Goal: Task Accomplishment & Management: Manage account settings

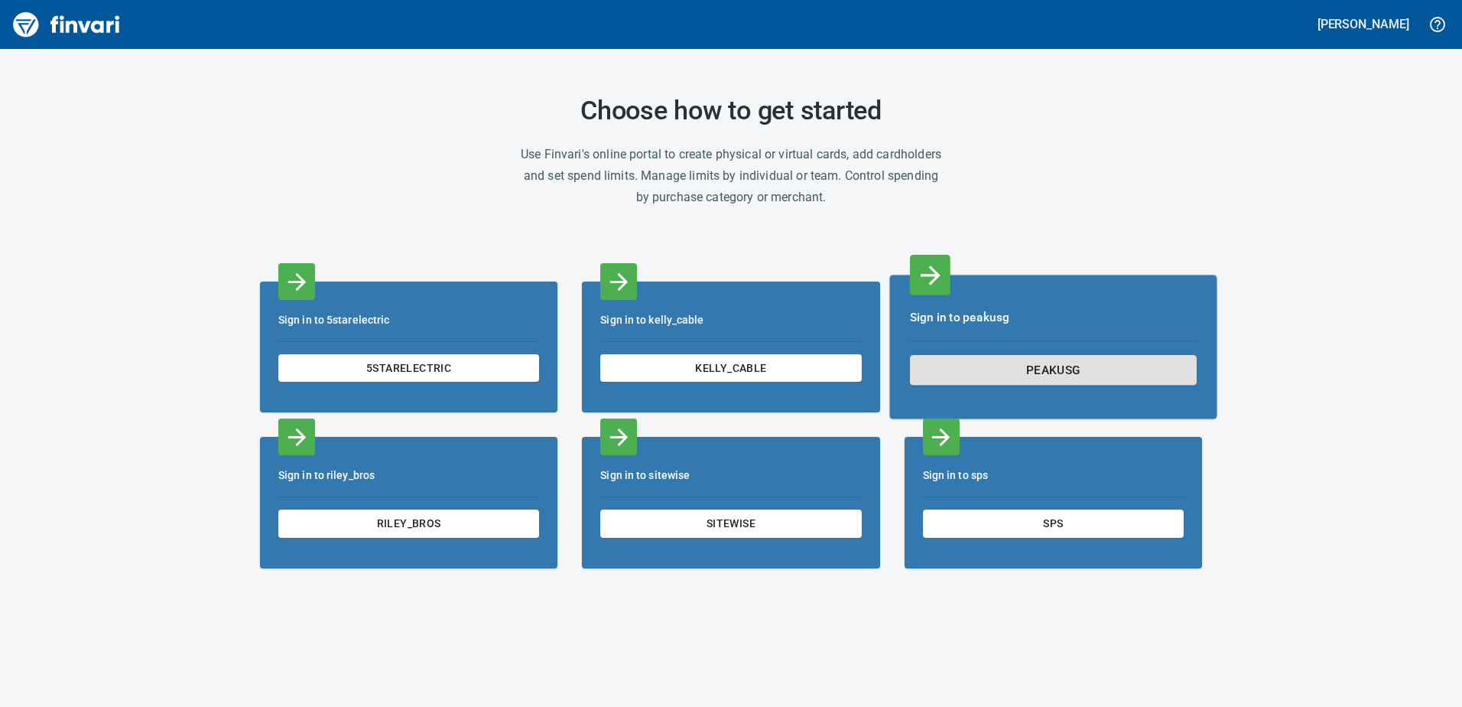
click at [1046, 372] on span "peakusg" at bounding box center [1053, 369] width 260 height 21
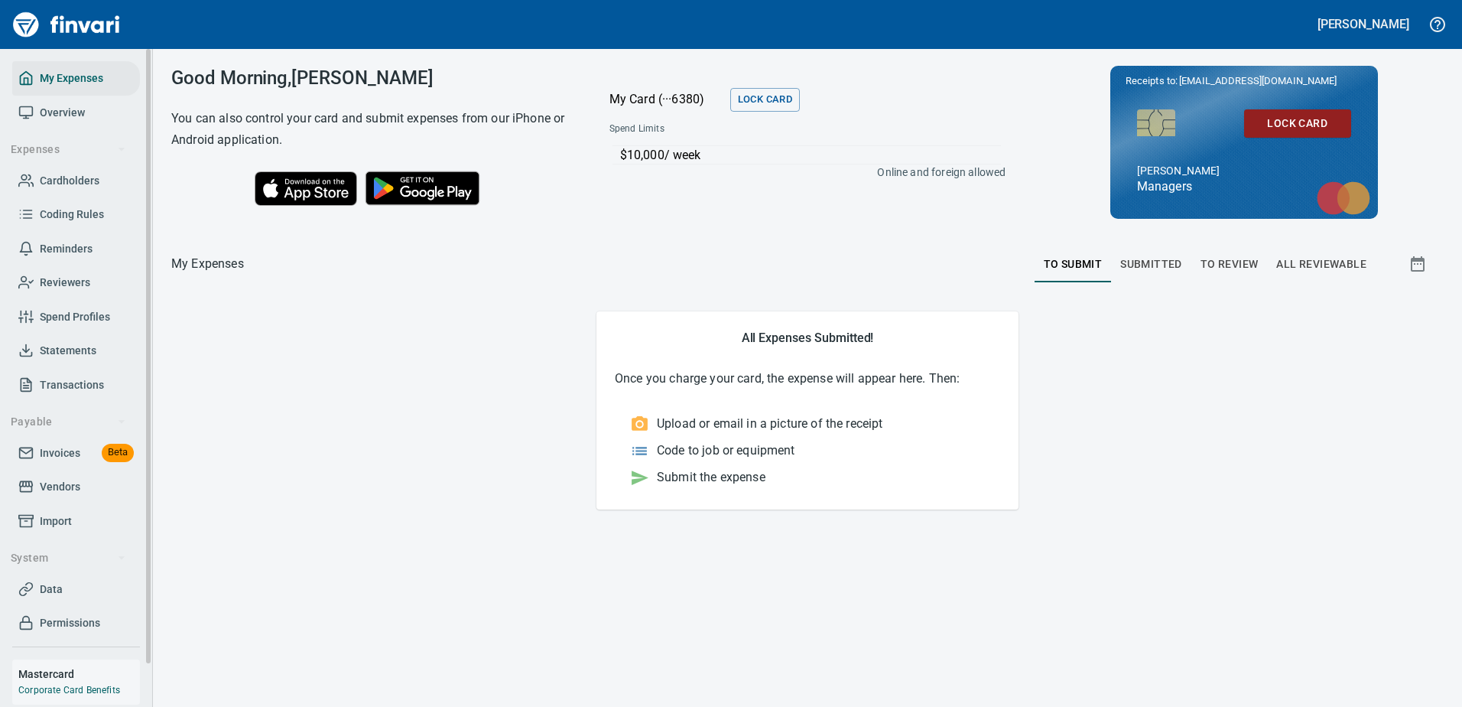
click at [66, 342] on span "Statements" at bounding box center [68, 350] width 57 height 19
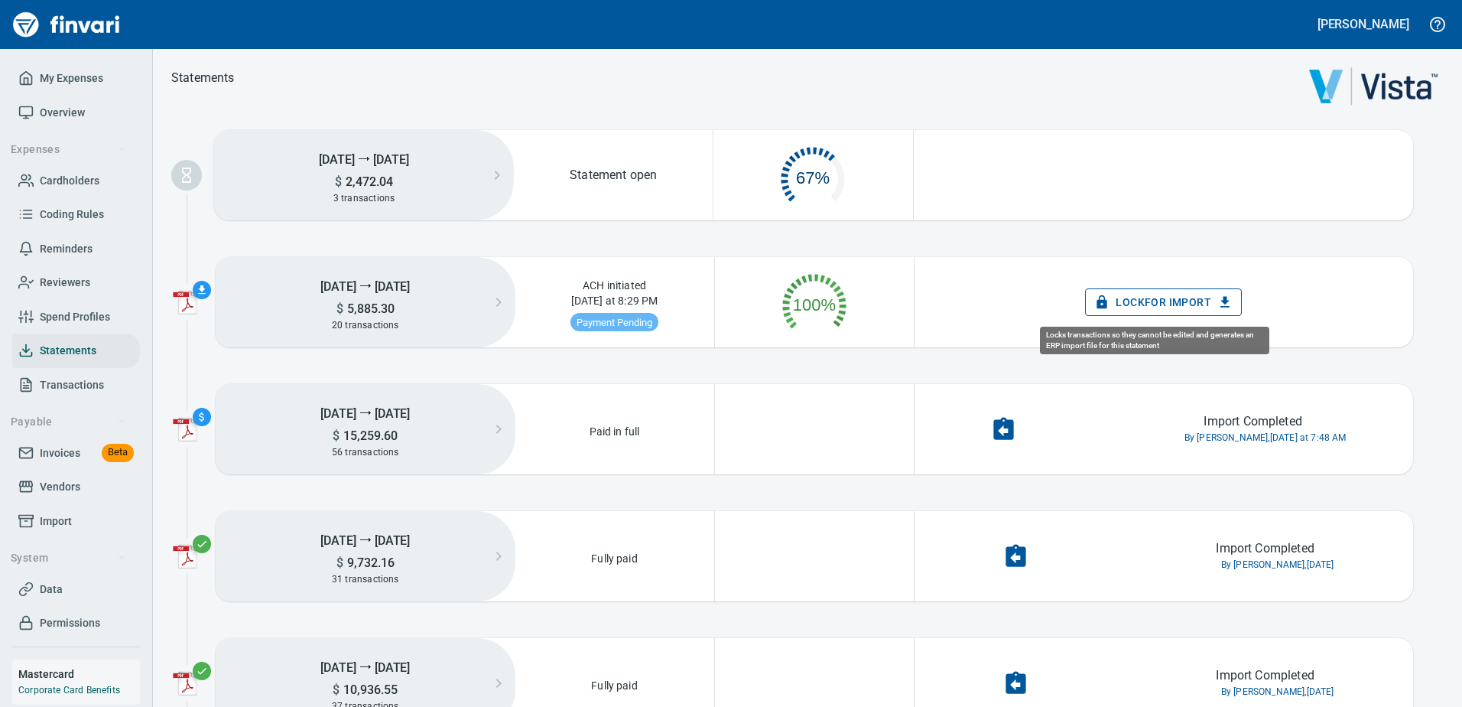
scroll to position [77, 185]
click at [1130, 305] on span "Lock for Import" at bounding box center [1164, 302] width 132 height 19
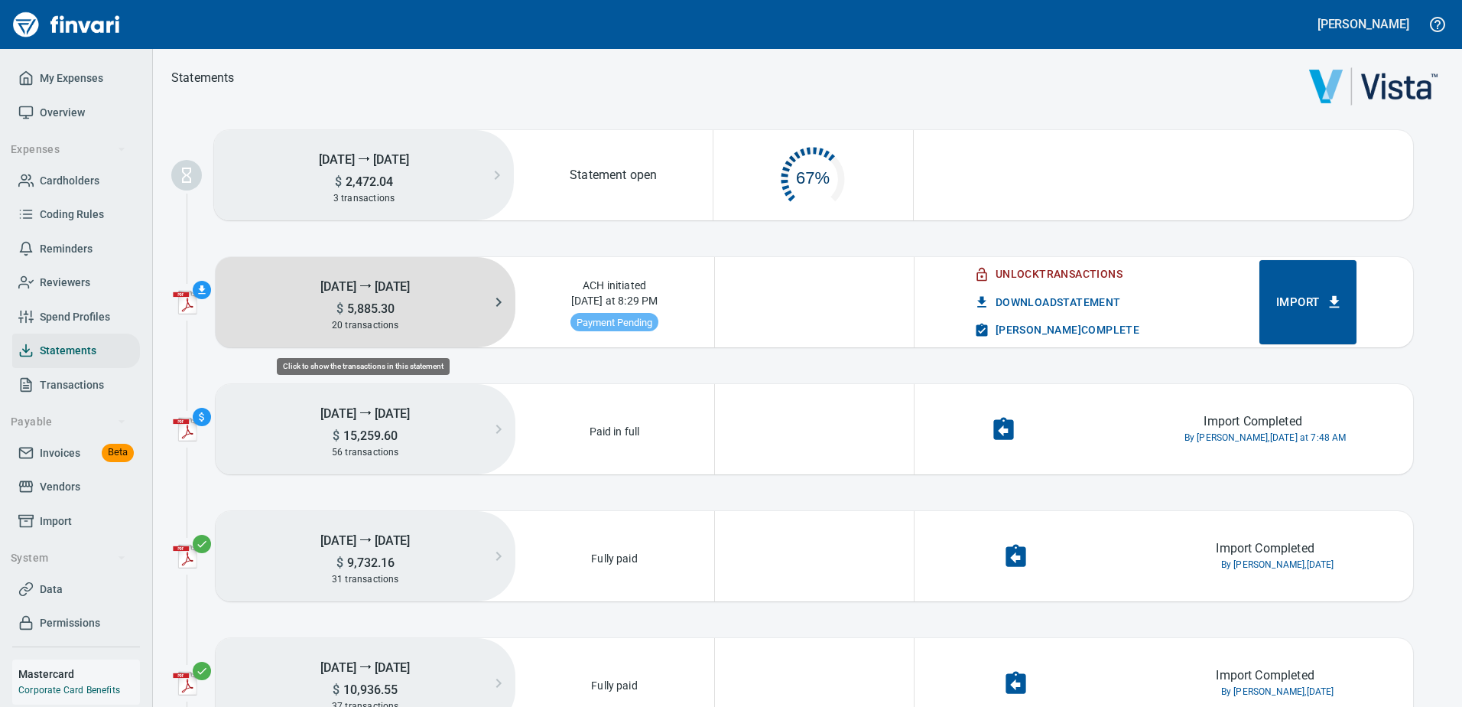
scroll to position [77, 186]
click at [454, 299] on h5 "[DATE] ⭢ [DATE]" at bounding box center [366, 286] width 300 height 30
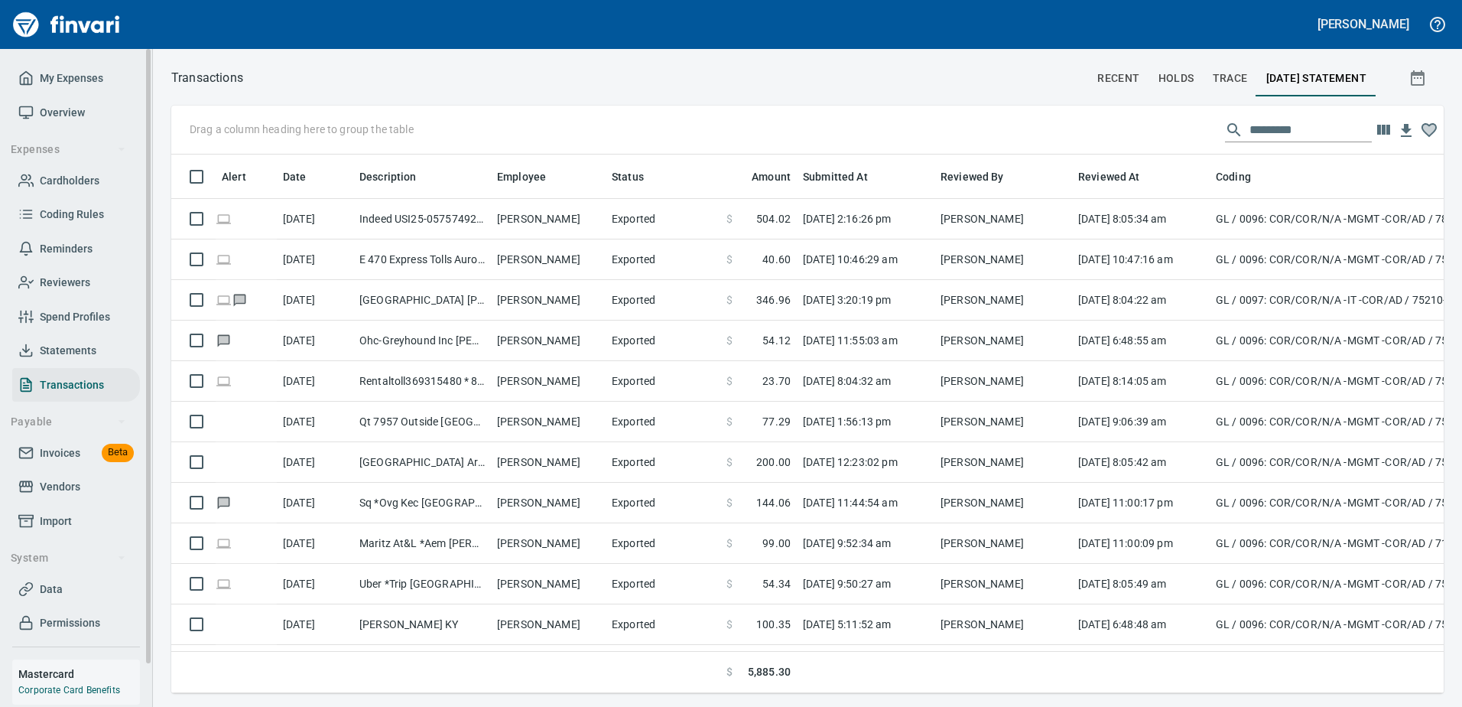
click at [60, 449] on span "Invoices" at bounding box center [60, 453] width 41 height 19
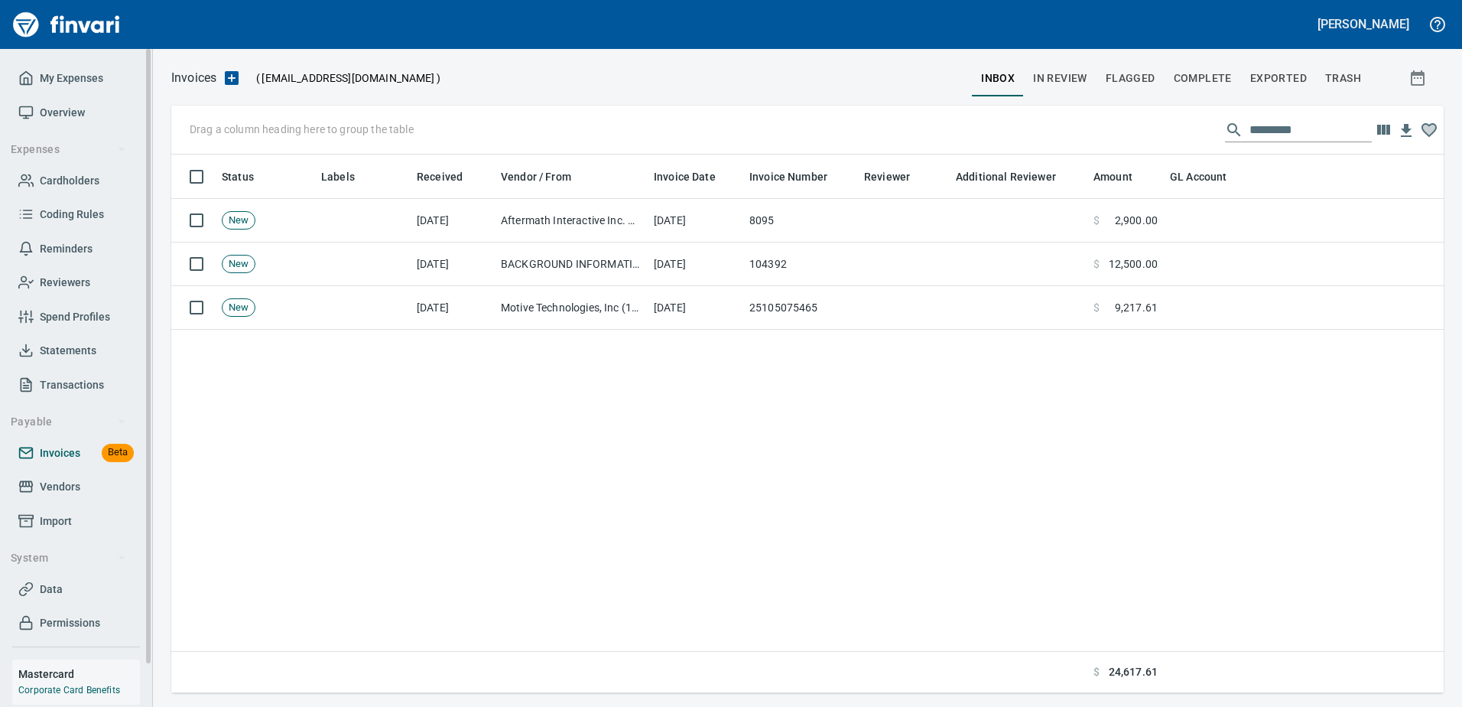
scroll to position [527, 1261]
click at [73, 349] on span "Statements" at bounding box center [68, 350] width 57 height 19
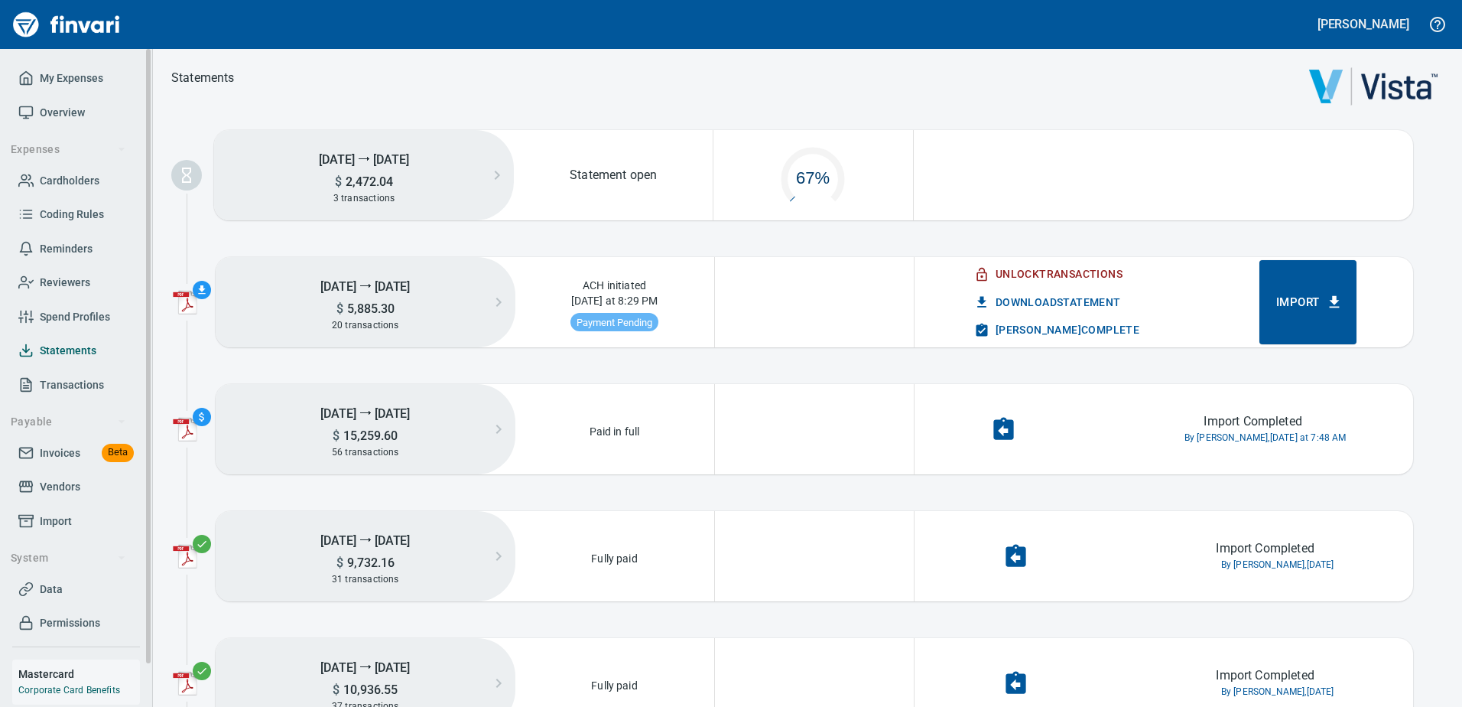
scroll to position [77, 186]
click at [200, 288] on icon "button" at bounding box center [201, 289] width 7 height 8
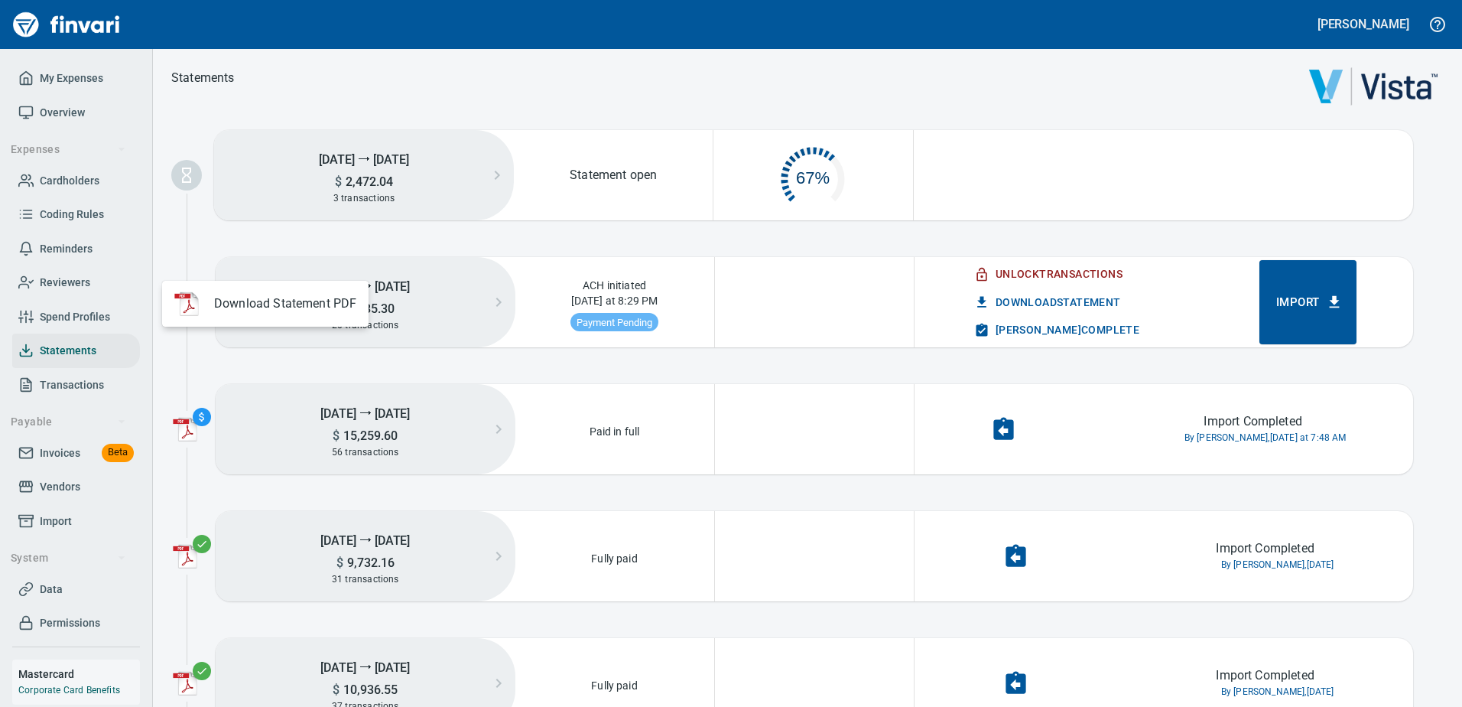
click at [262, 302] on span "Download Statement PDF" at bounding box center [285, 303] width 142 height 18
click at [1114, 209] on div at bounding box center [731, 353] width 1462 height 707
click at [1077, 304] on span "Download Statement" at bounding box center [1049, 302] width 144 height 19
click at [1296, 302] on span "Import" at bounding box center [1308, 302] width 63 height 20
click at [1068, 330] on span "[PERSON_NAME] Complete" at bounding box center [1058, 329] width 162 height 19
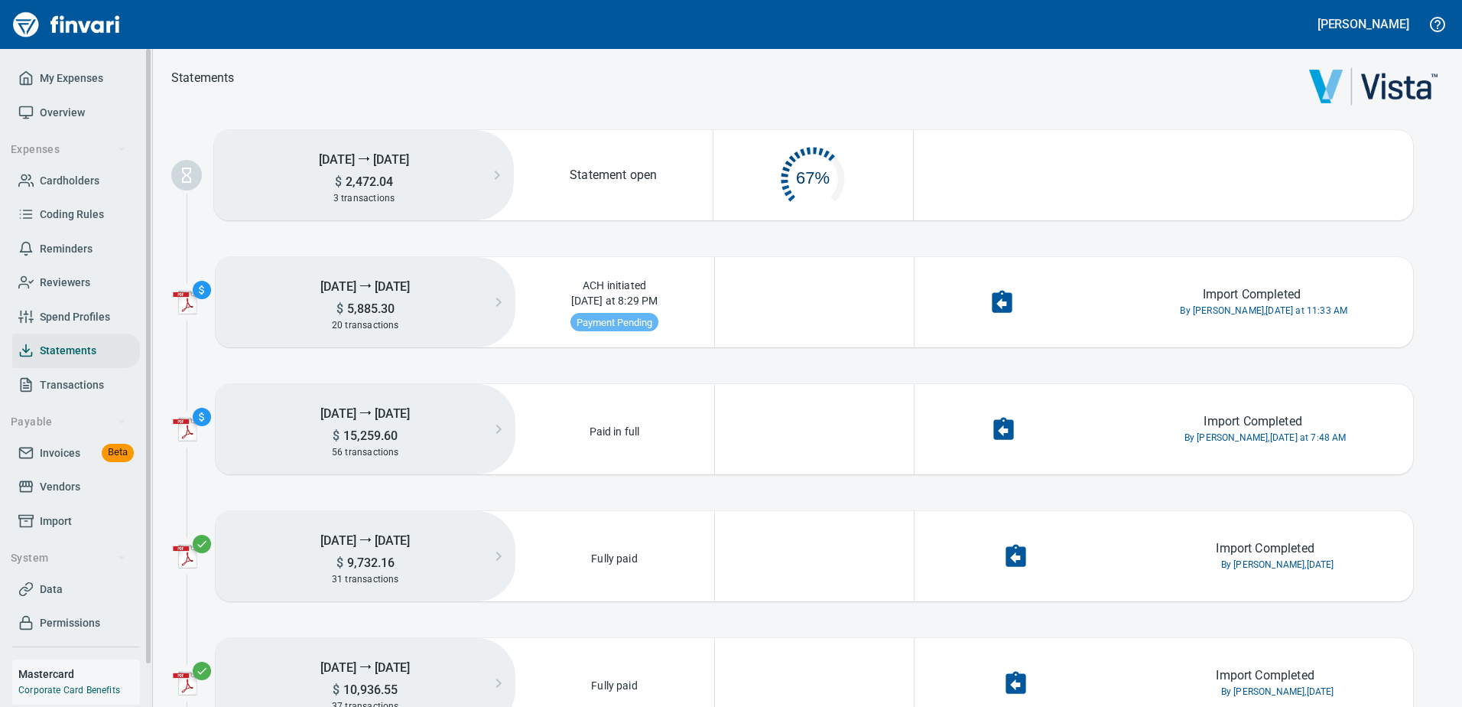
click at [80, 452] on span "Invoices" at bounding box center [60, 453] width 41 height 19
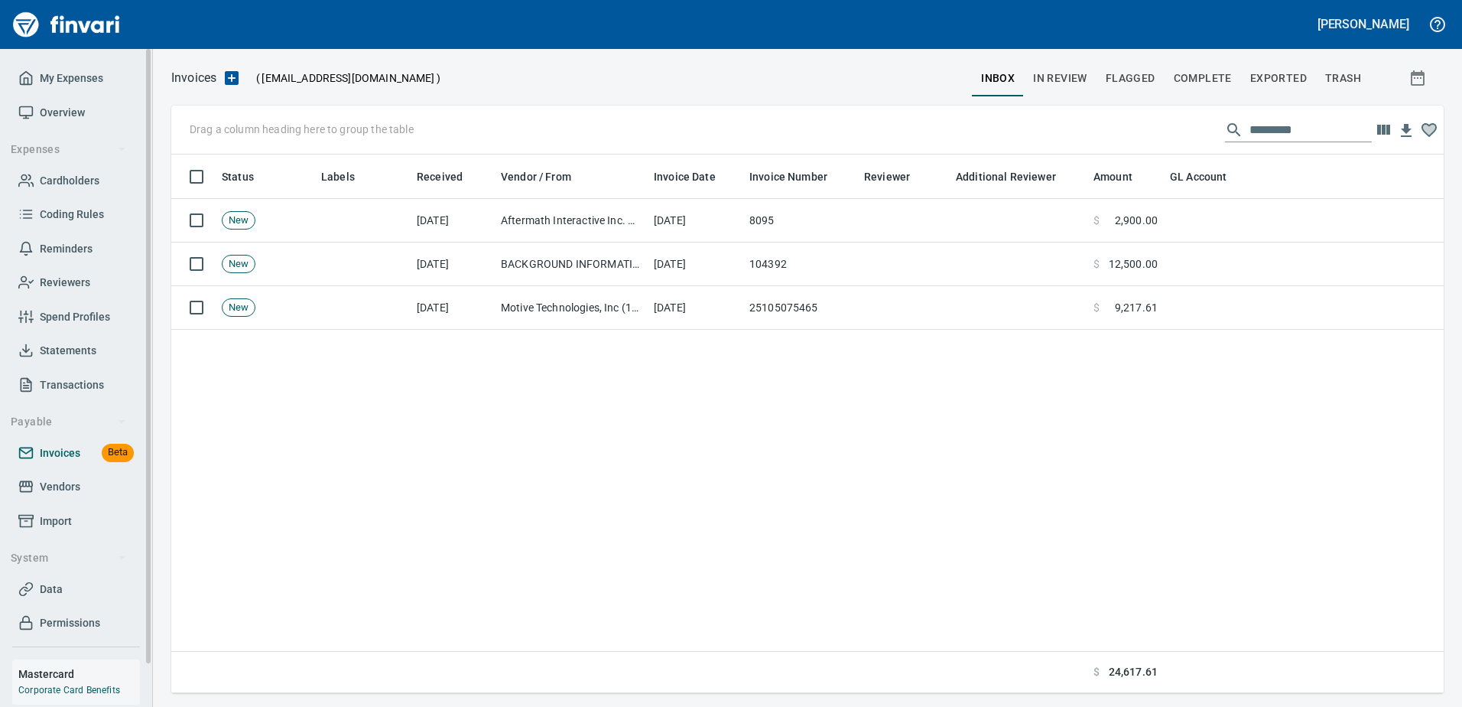
scroll to position [527, 1261]
click at [76, 353] on span "Statements" at bounding box center [68, 350] width 57 height 19
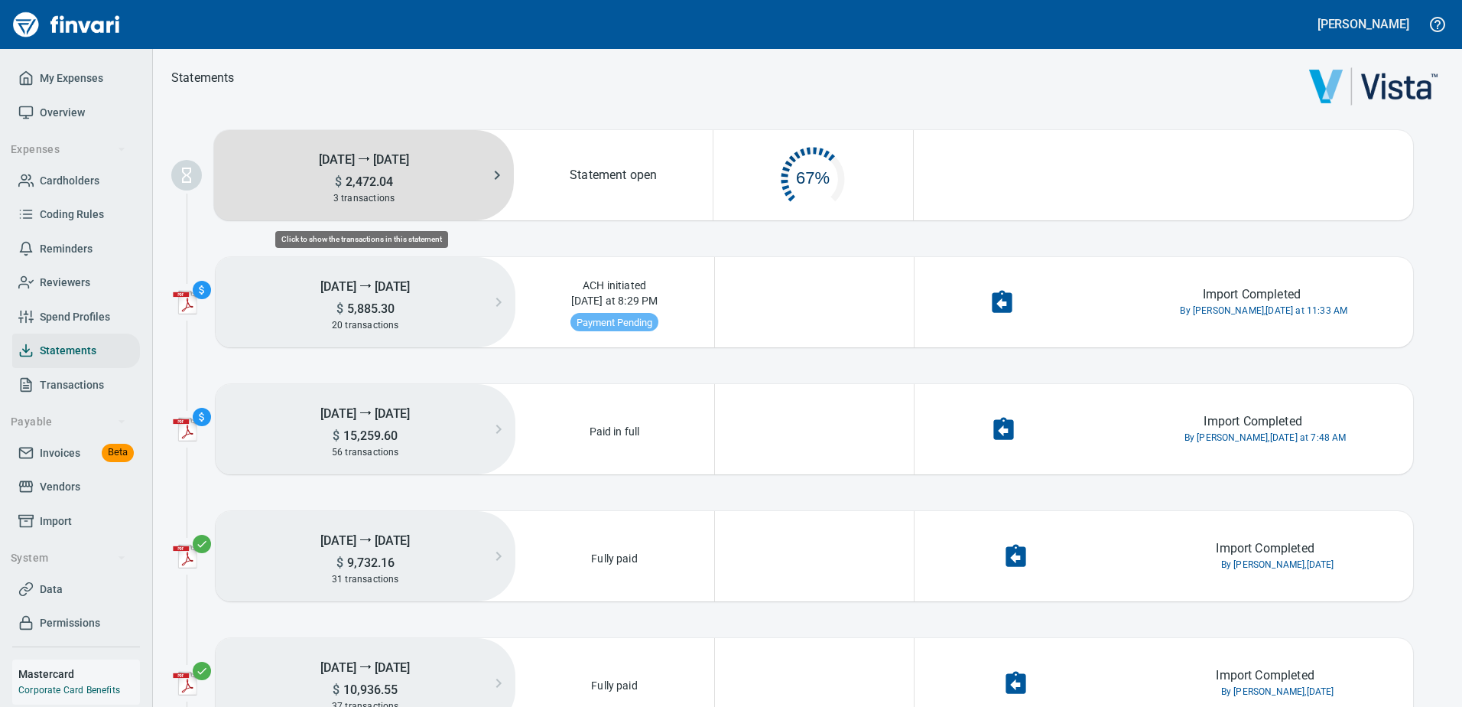
scroll to position [77, 186]
click at [482, 185] on h5 "$ 2,472.04" at bounding box center [364, 182] width 300 height 16
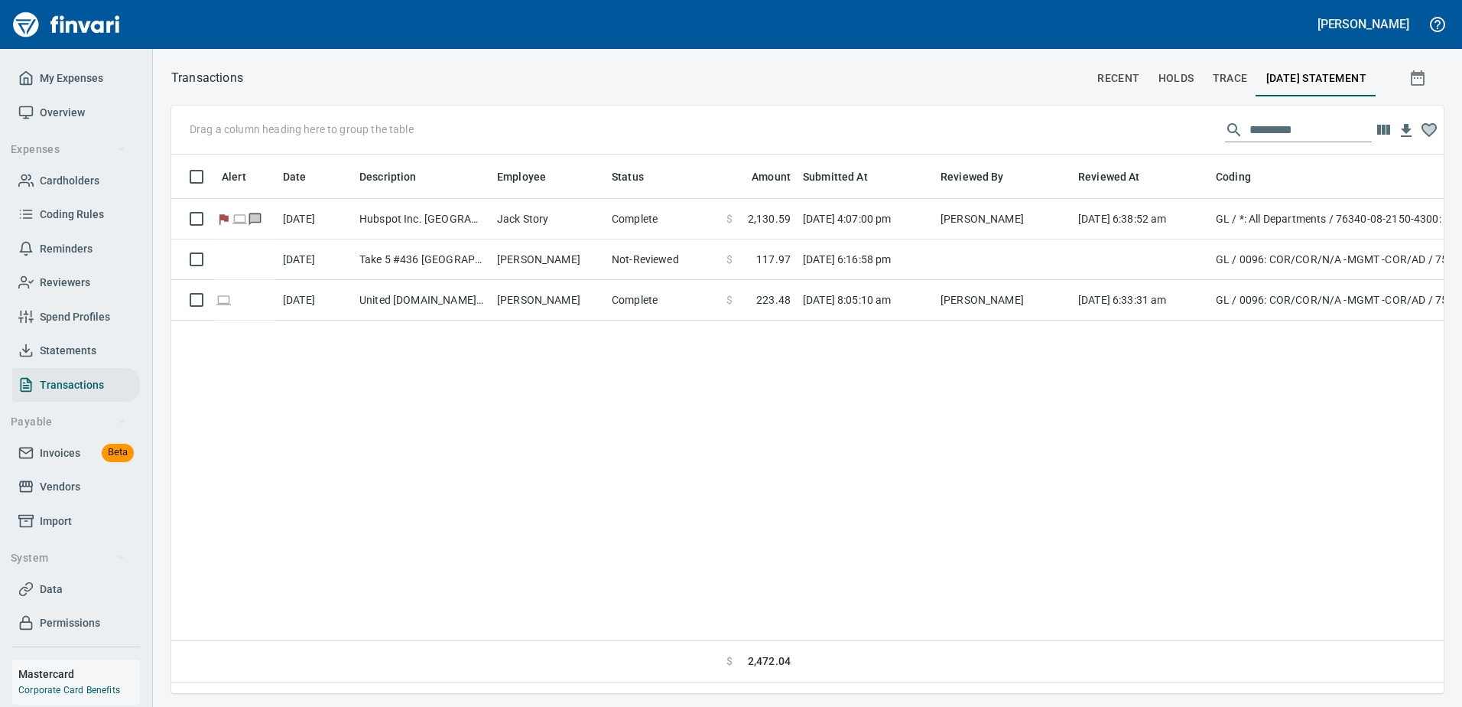
scroll to position [516, 1261]
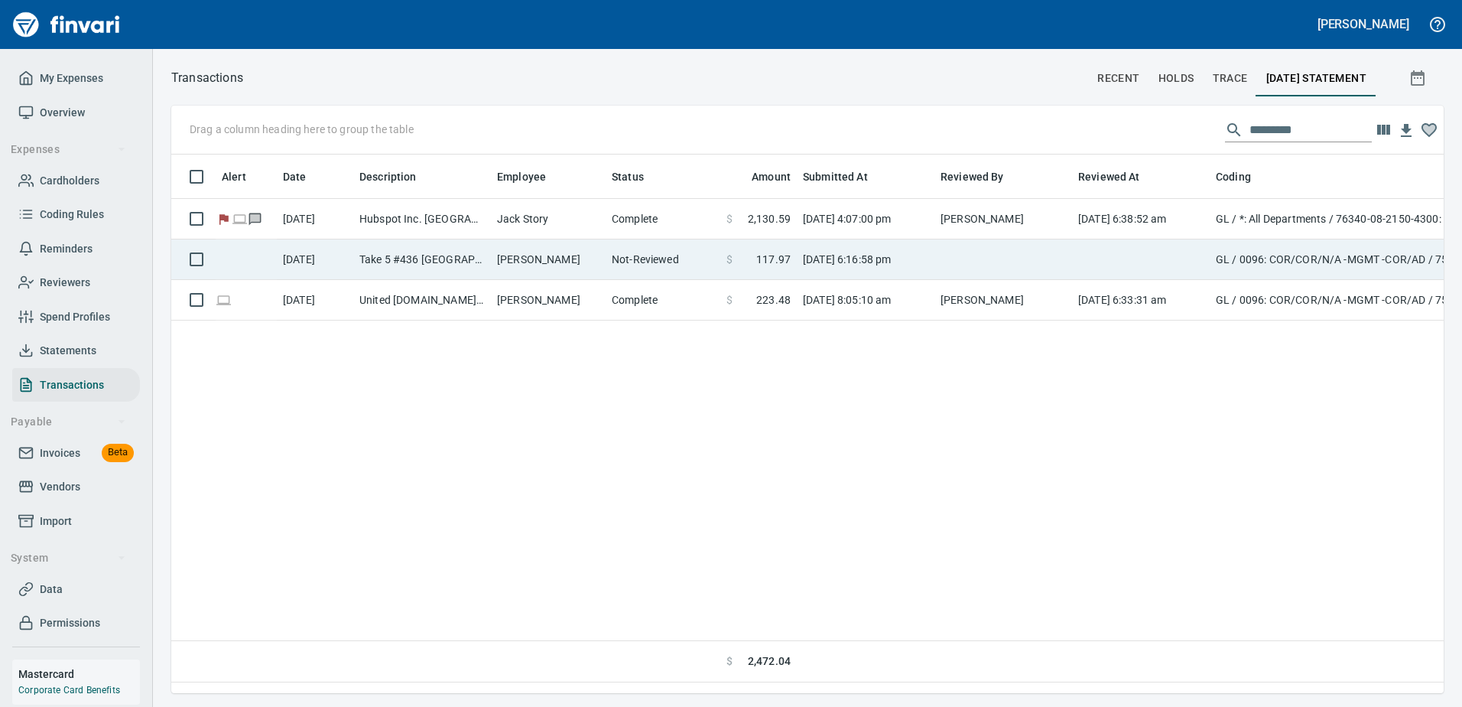
click at [756, 258] on span at bounding box center [745, 259] width 24 height 15
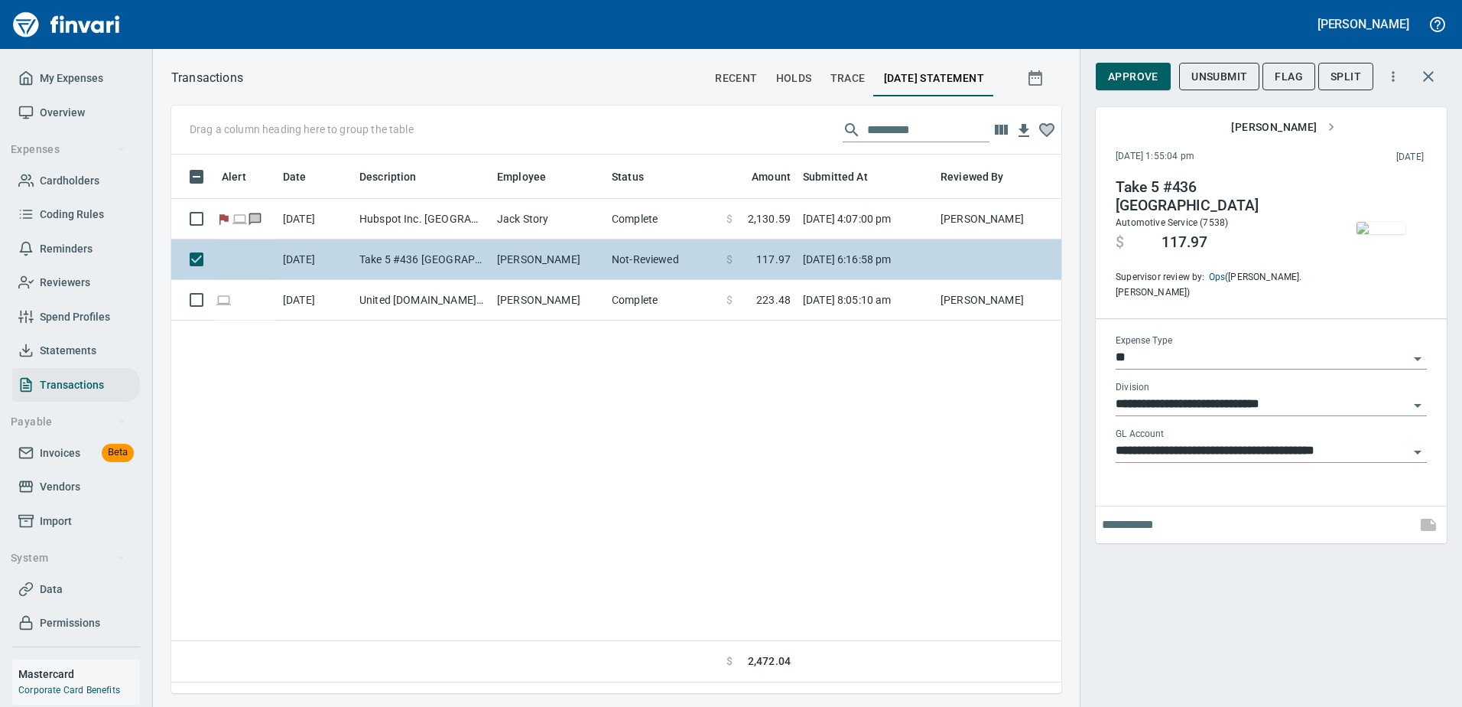
scroll to position [516, 879]
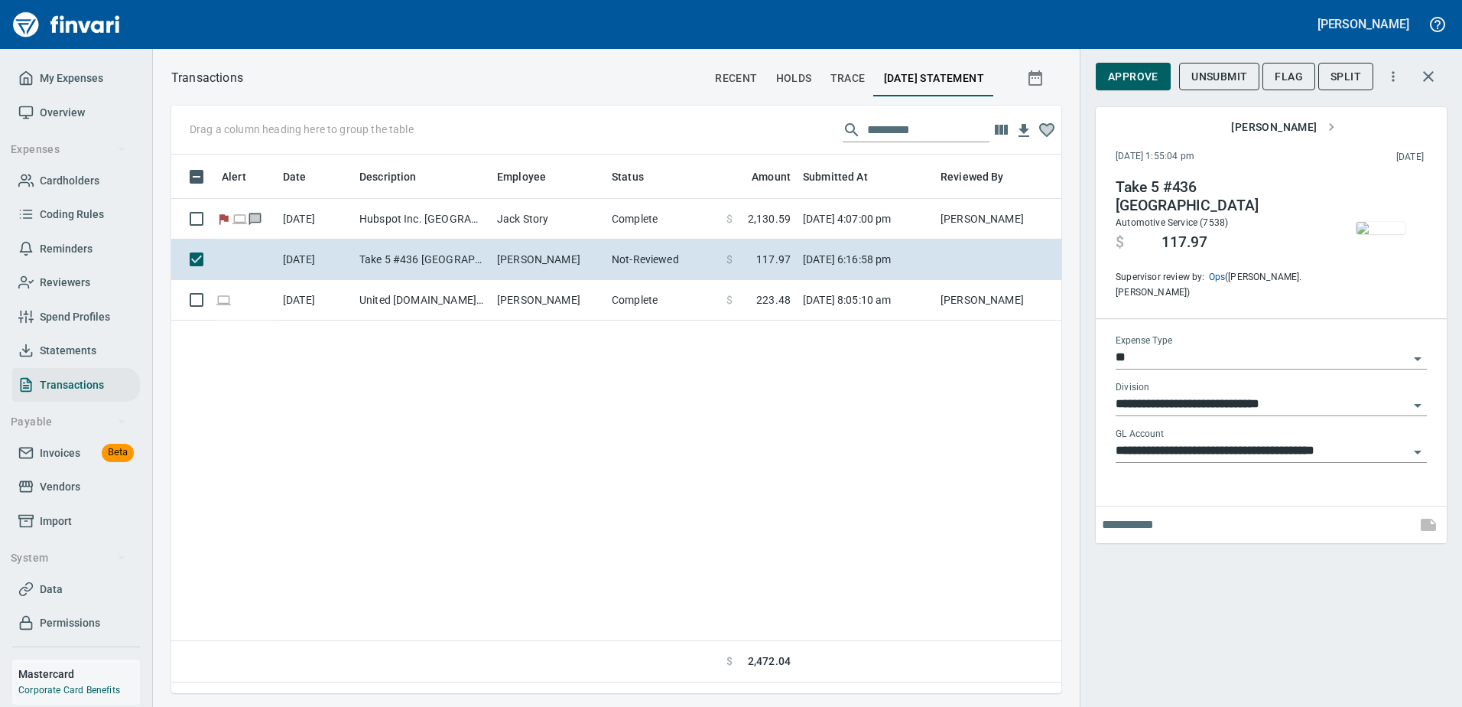
click at [1385, 222] on img "button" at bounding box center [1381, 228] width 49 height 12
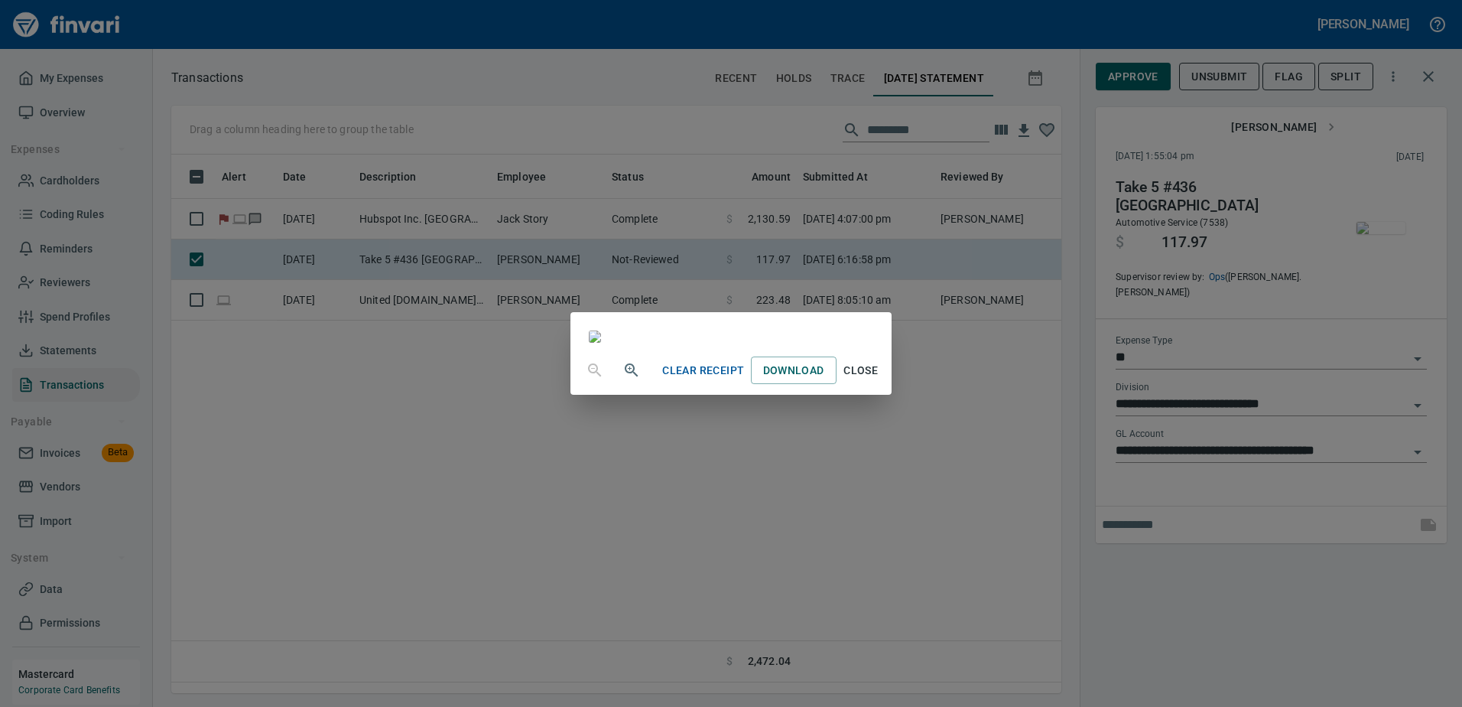
click at [880, 380] on span "Close" at bounding box center [861, 370] width 37 height 19
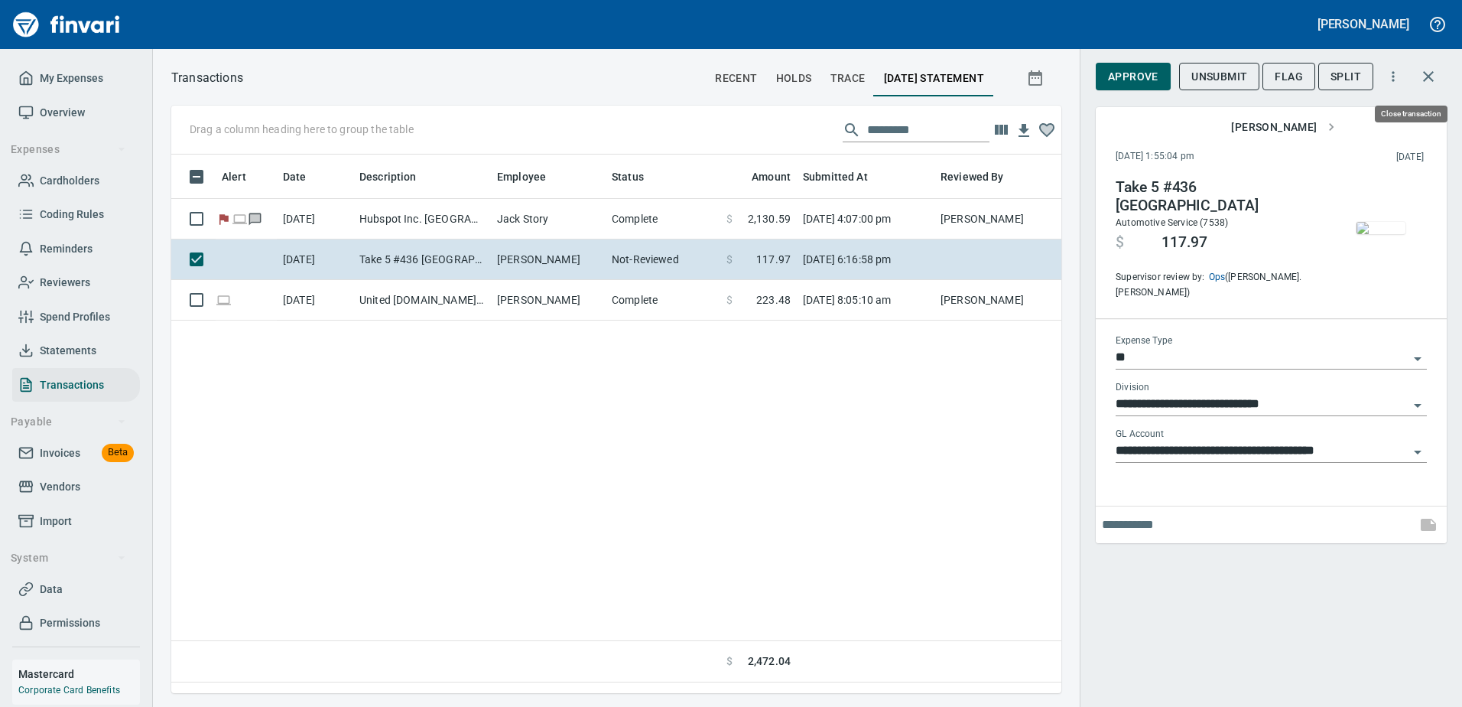
click at [1427, 80] on icon "button" at bounding box center [1429, 76] width 18 height 18
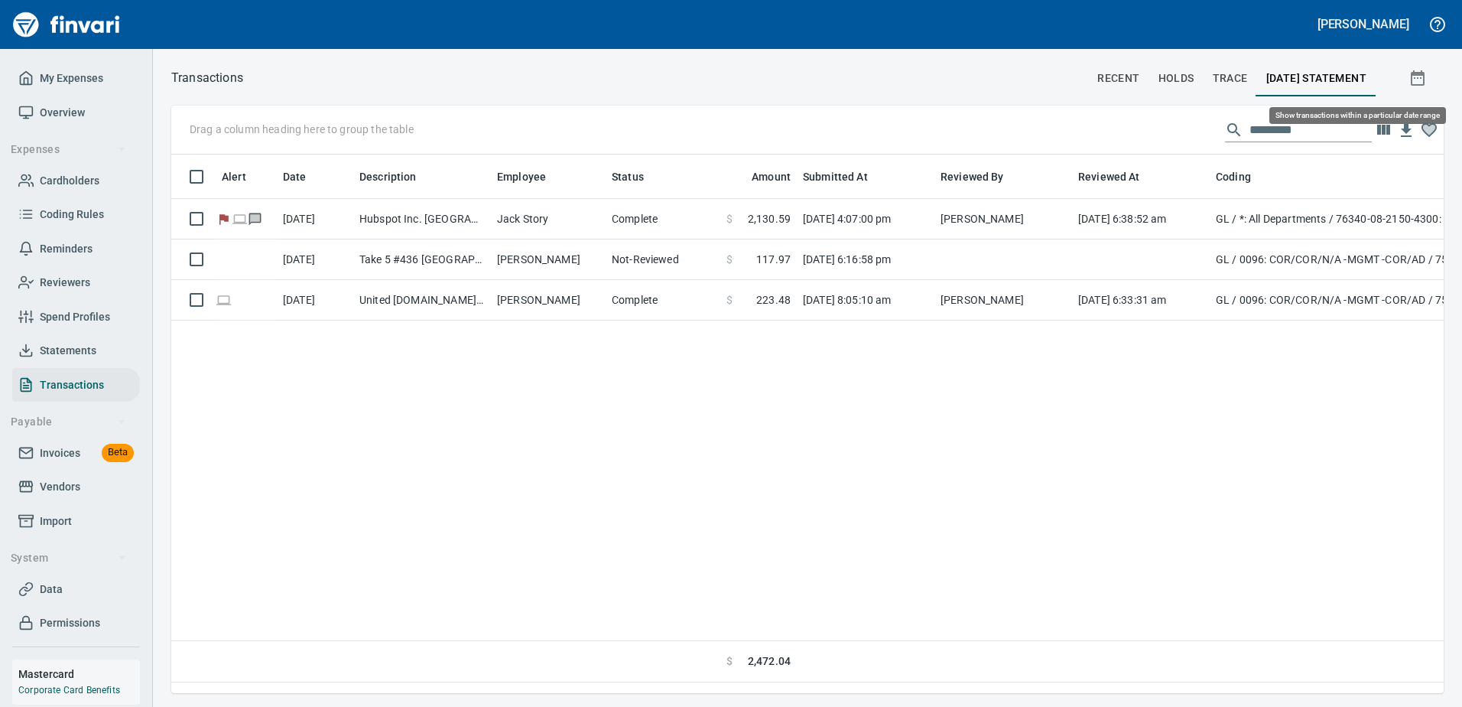
scroll to position [516, 1261]
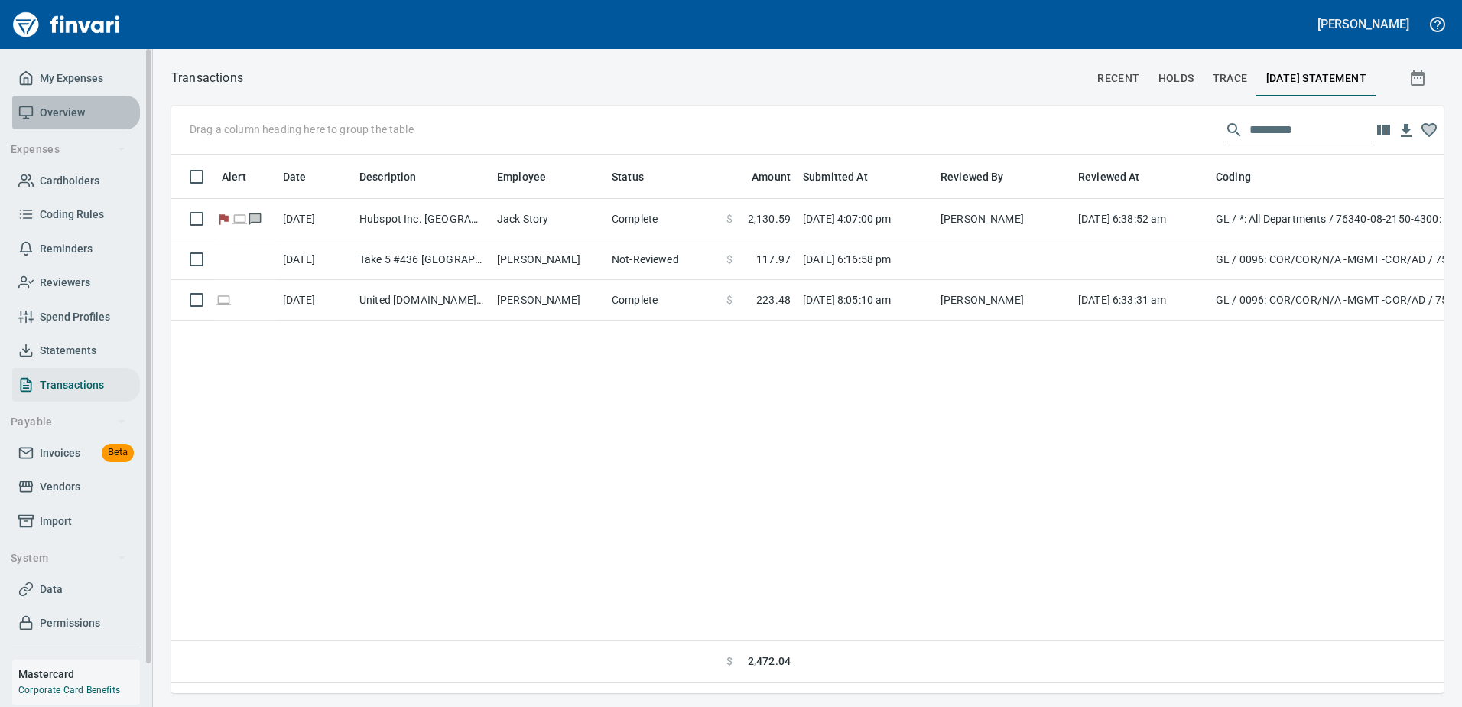
click at [64, 112] on span "Overview" at bounding box center [62, 112] width 45 height 19
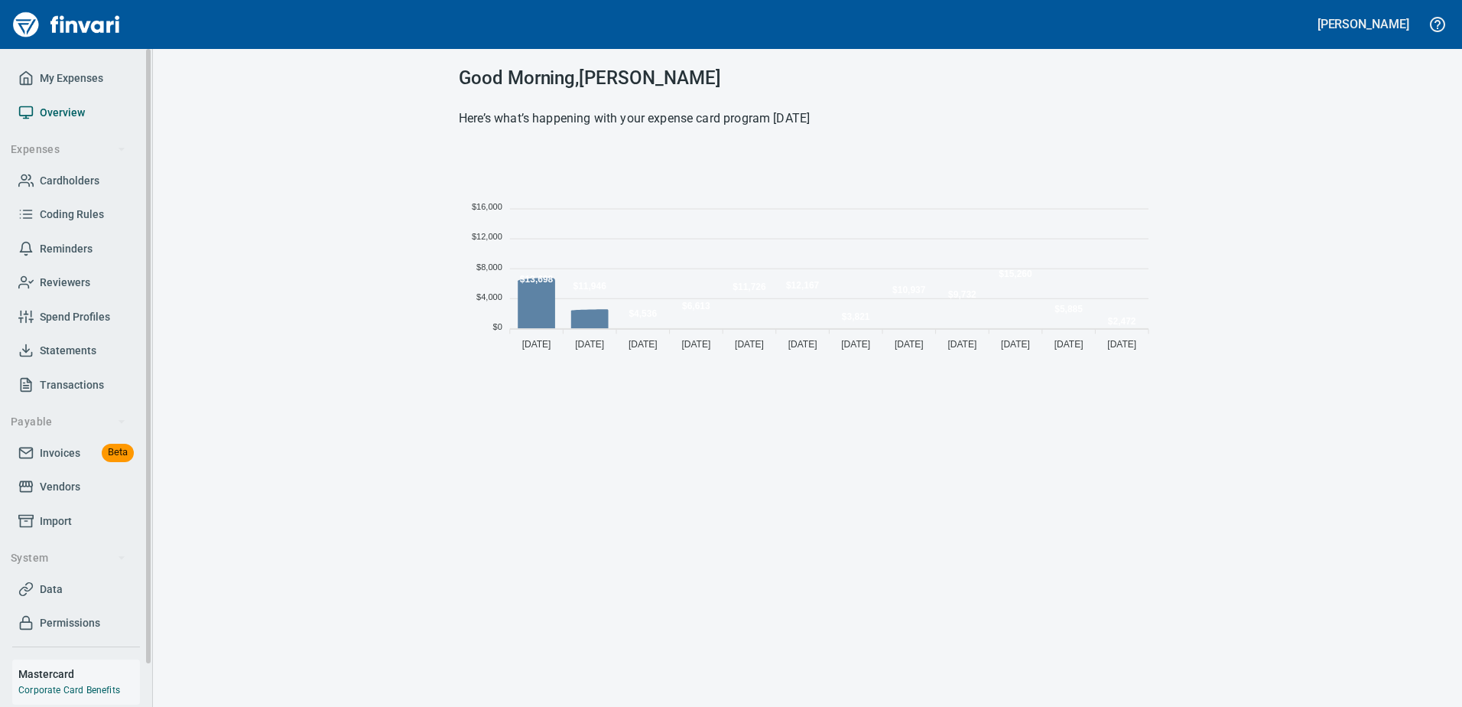
scroll to position [210, 686]
